Goal: Navigation & Orientation: Find specific page/section

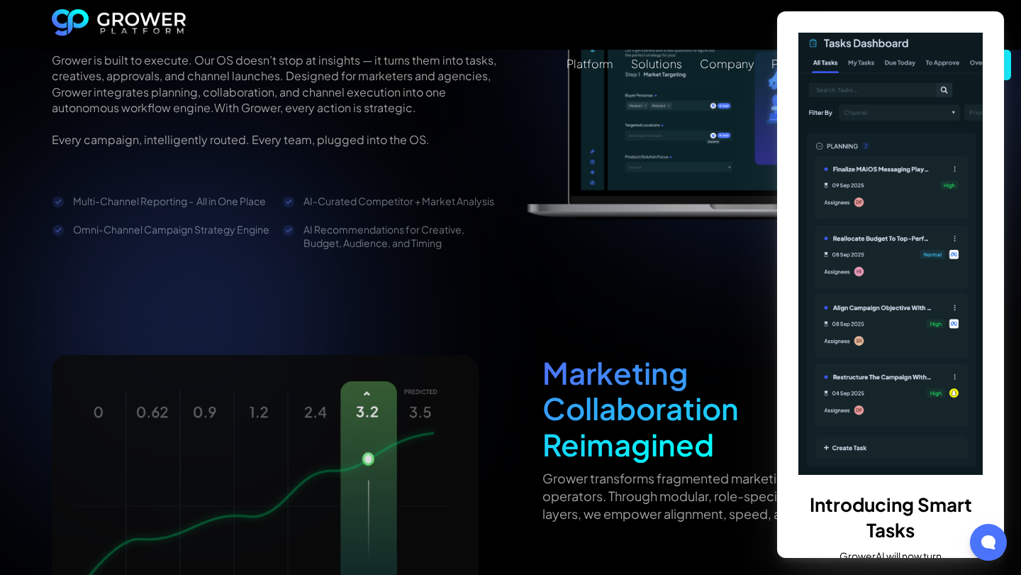
scroll to position [2030, 0]
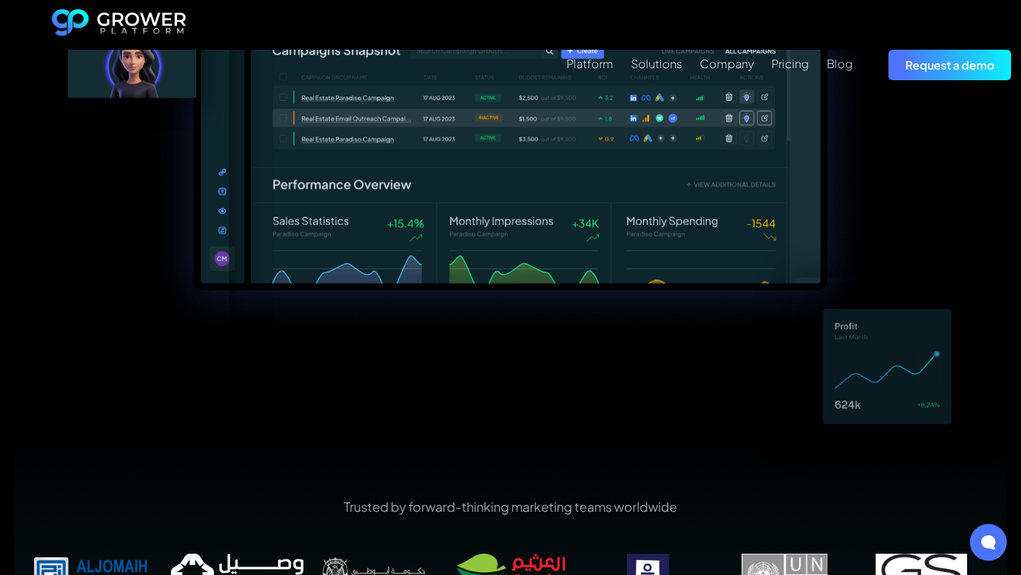
scroll to position [1040, 0]
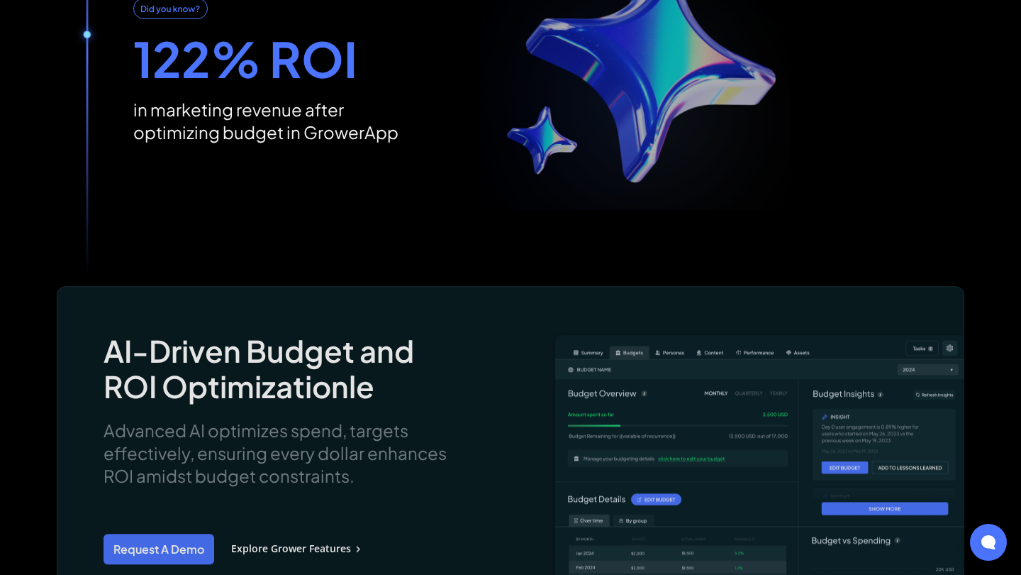
scroll to position [1585, 0]
